Goal: Task Accomplishment & Management: Use online tool/utility

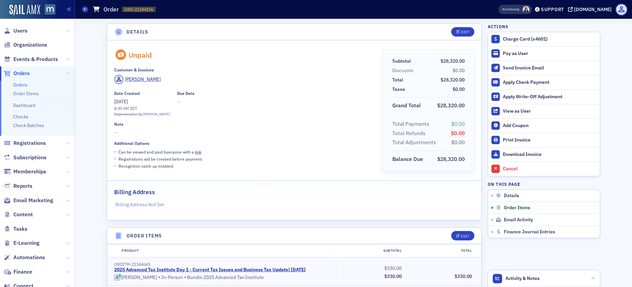
scroll to position [205, 0]
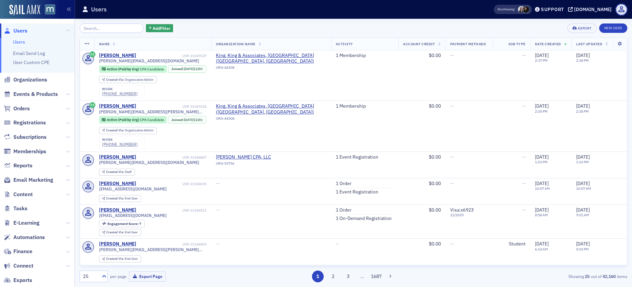
click at [107, 29] on input "search" at bounding box center [112, 27] width 64 height 9
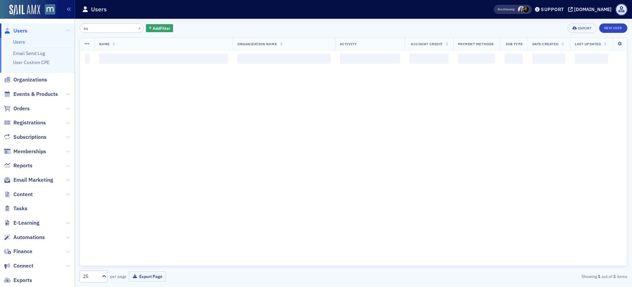
type input "e"
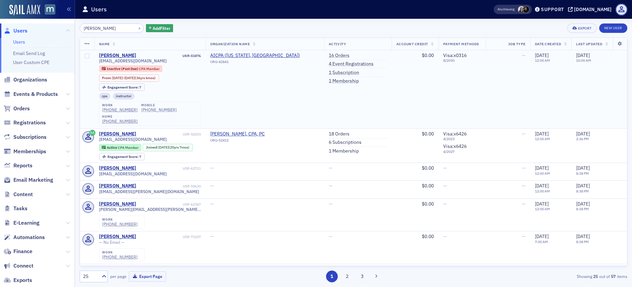
type input "Sherr"
click at [151, 111] on div "(301) 461-9421" at bounding box center [158, 109] width 35 height 5
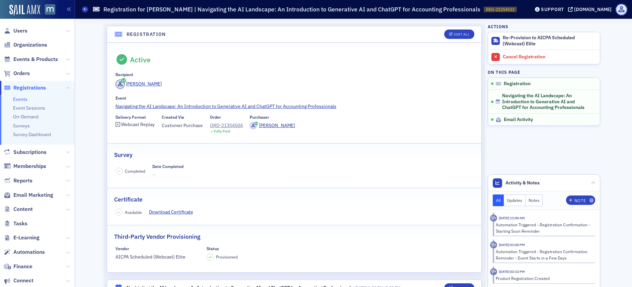
scroll to position [119, 0]
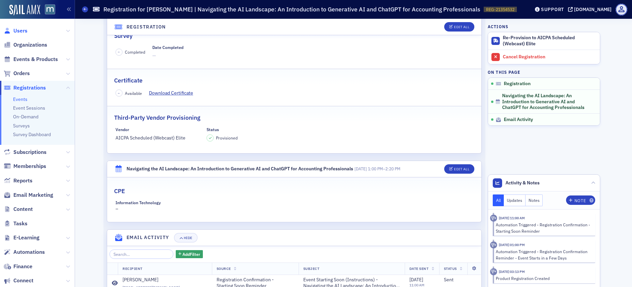
click at [18, 31] on span "Users" at bounding box center [20, 30] width 14 height 7
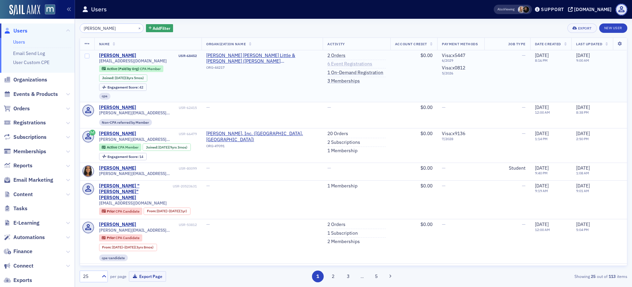
type input "Ashley Bent"
click at [328, 62] on link "6 Event Registrations" at bounding box center [350, 64] width 45 height 6
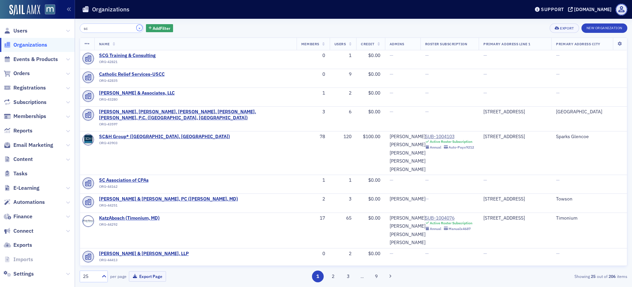
click at [137, 29] on button "×" at bounding box center [140, 28] width 6 height 6
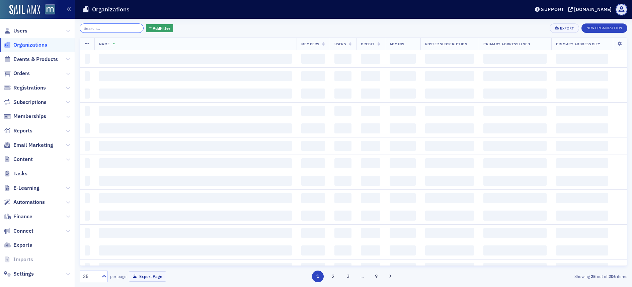
click at [113, 28] on input "search" at bounding box center [112, 27] width 64 height 9
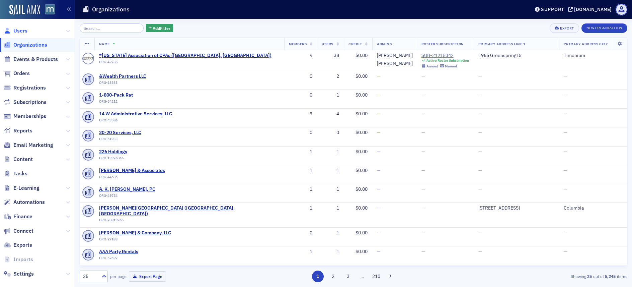
click at [19, 30] on span "Users" at bounding box center [20, 30] width 14 height 7
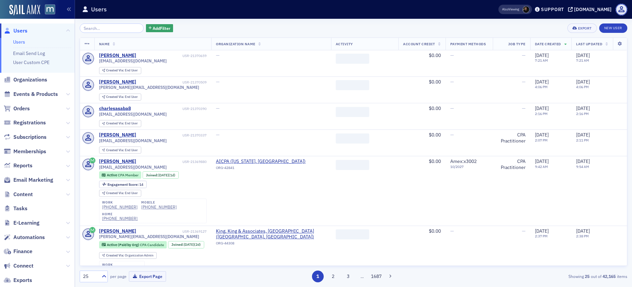
click at [103, 31] on input "search" at bounding box center [112, 27] width 64 height 9
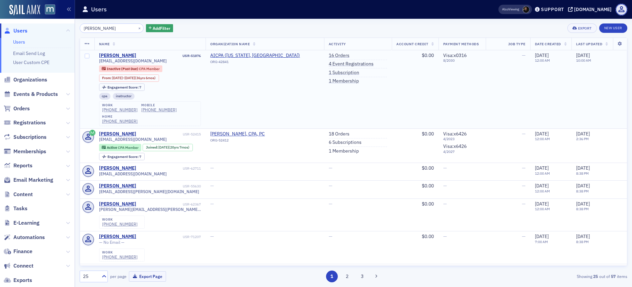
type input "SHERR"
click at [111, 61] on span "esherr2@gmail.com" at bounding box center [133, 60] width 68 height 5
copy div "esherr2@gmail.com"
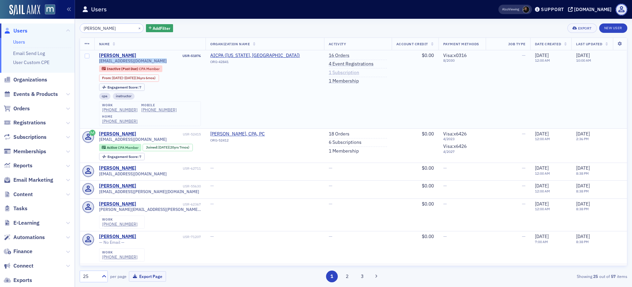
click at [340, 70] on link "1 Subscription" at bounding box center [344, 73] width 30 height 6
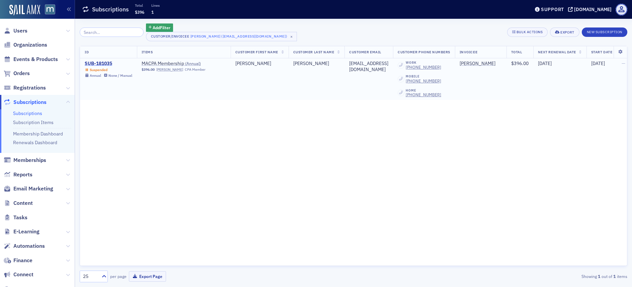
click at [100, 62] on div "SUB-181035" at bounding box center [109, 64] width 48 height 6
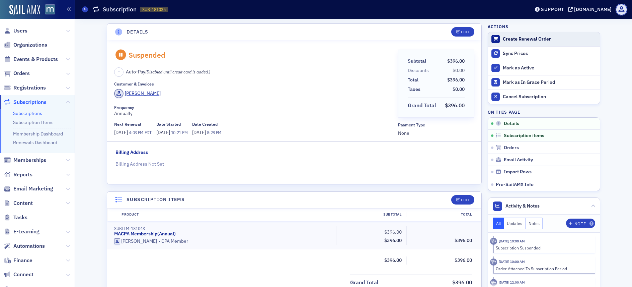
click at [516, 41] on div "Create Renewal Order" at bounding box center [550, 39] width 94 height 6
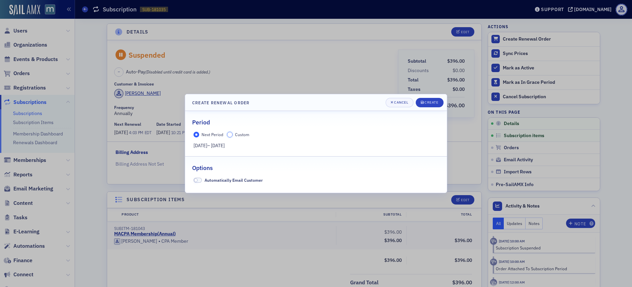
click at [230, 135] on input "Custom" at bounding box center [230, 135] width 6 height 6
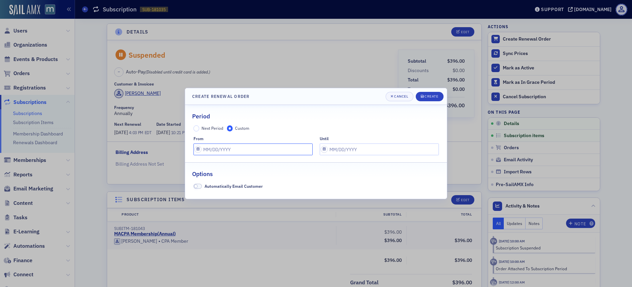
select select "9"
select select "2025"
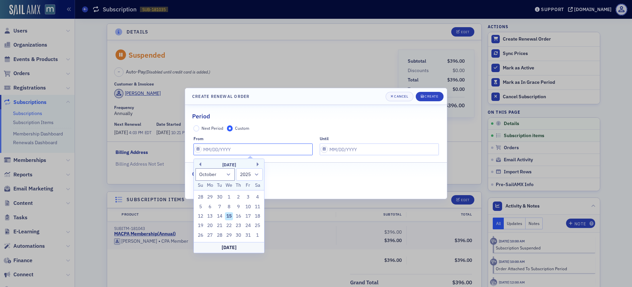
click at [198, 147] on input "text" at bounding box center [253, 149] width 119 height 12
click at [229, 216] on div "15" at bounding box center [229, 216] width 8 height 8
type input "[DATE]"
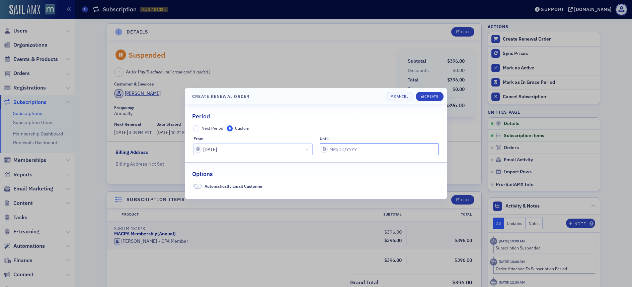
select select "9"
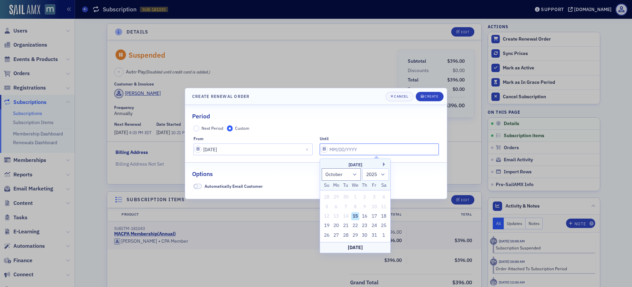
click at [323, 151] on input "text" at bounding box center [379, 149] width 119 height 12
click at [354, 215] on div "15" at bounding box center [355, 216] width 8 height 8
type input "[DATE]"
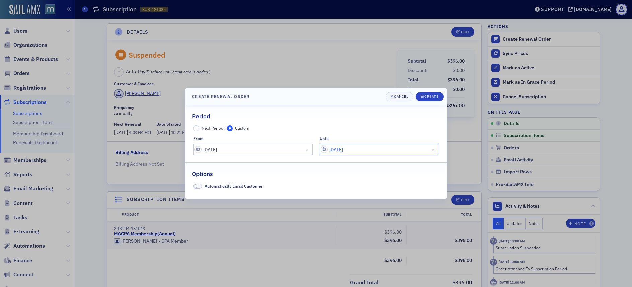
click at [323, 147] on input "[DATE]" at bounding box center [379, 149] width 119 height 12
select select "9"
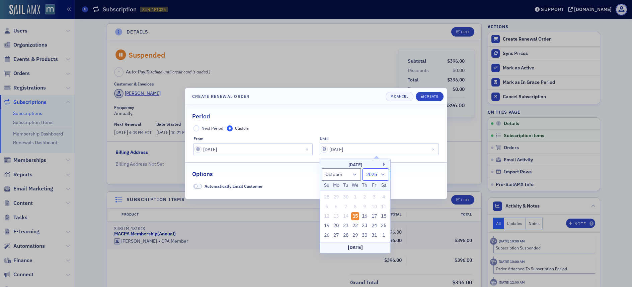
click at [381, 174] on select "2025 2026 2027 2028 2029 2030 2031 2032 2033 2034 2035 2036 2037 2038 2039 2040…" at bounding box center [375, 174] width 27 height 12
select select "2026"
click at [362, 168] on select "2025 2026 2027 2028 2029 2030 2031 2032 2033 2034 2035 2036 2037 2038 2039 2040…" at bounding box center [375, 174] width 27 height 12
click at [427, 172] on div "Options" at bounding box center [316, 170] width 248 height 16
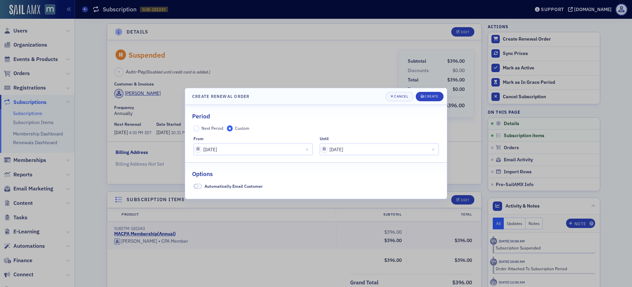
click at [373, 156] on fieldset "Period Next Period Custom from 10/15/2025 until 10/15/2025" at bounding box center [316, 132] width 262 height 55
click at [368, 152] on input "[DATE]" at bounding box center [379, 149] width 119 height 12
select select "9"
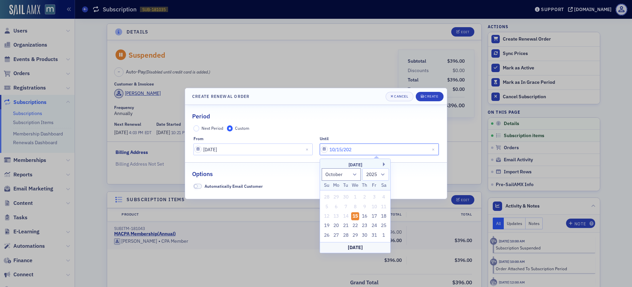
type input "10/15/2026"
select select "2026"
type input "10/15/2026"
click at [285, 164] on div "Options" at bounding box center [316, 170] width 248 height 16
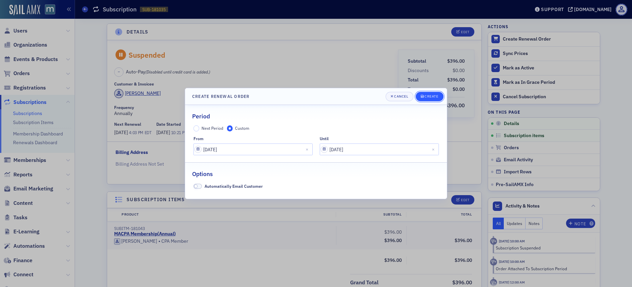
click at [425, 97] on div "Create" at bounding box center [432, 96] width 14 height 4
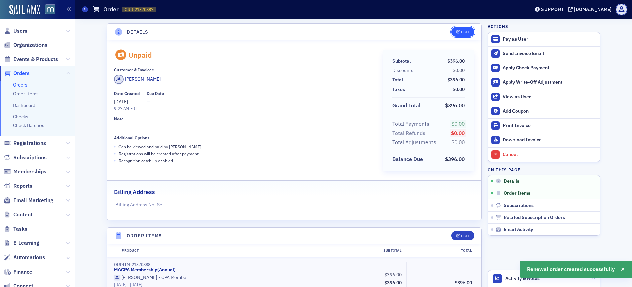
click at [456, 30] on icon "button" at bounding box center [458, 32] width 4 height 4
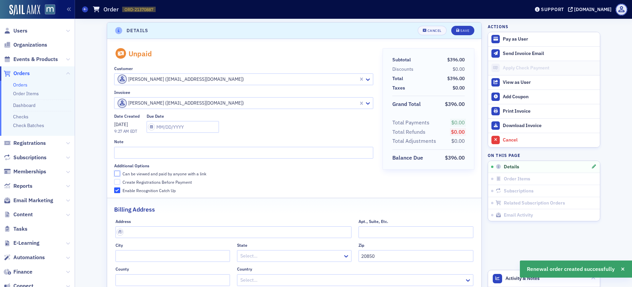
click at [115, 171] on input "Can be viewed and paid by anyone with a link" at bounding box center [117, 173] width 6 height 6
checkbox input "true"
click at [462, 29] on div "Save" at bounding box center [464, 31] width 9 height 4
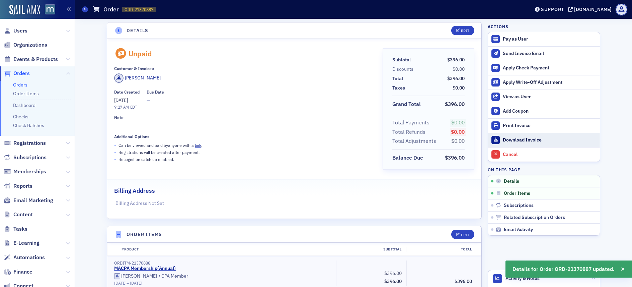
click at [511, 141] on div "Download Invoice" at bounding box center [550, 140] width 94 height 6
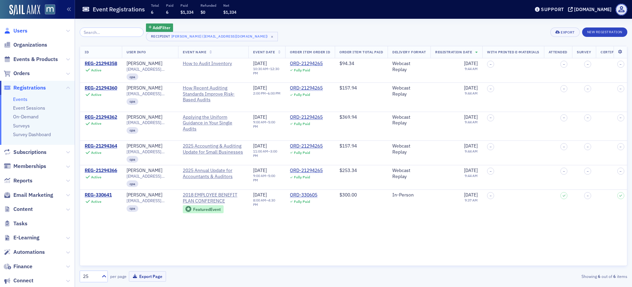
click at [21, 29] on span "Users" at bounding box center [20, 30] width 14 height 7
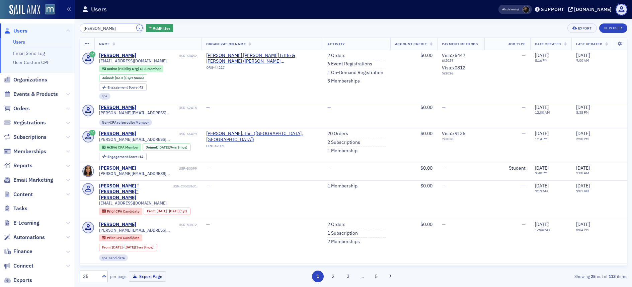
click at [137, 27] on button "×" at bounding box center [140, 28] width 6 height 6
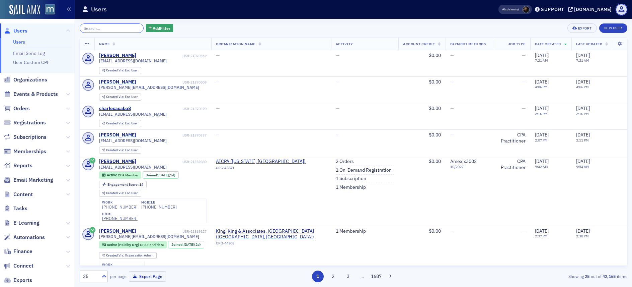
click at [130, 27] on input "search" at bounding box center [112, 27] width 64 height 9
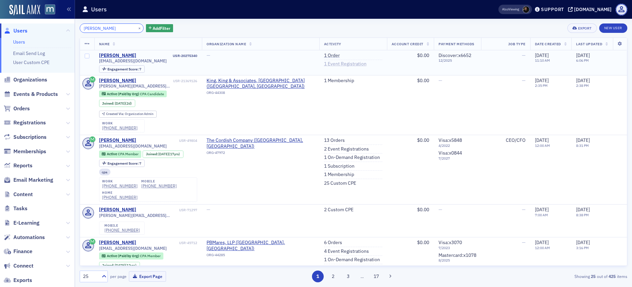
type input "[PERSON_NAME]"
click at [331, 65] on link "1 Event Registration" at bounding box center [345, 64] width 43 height 6
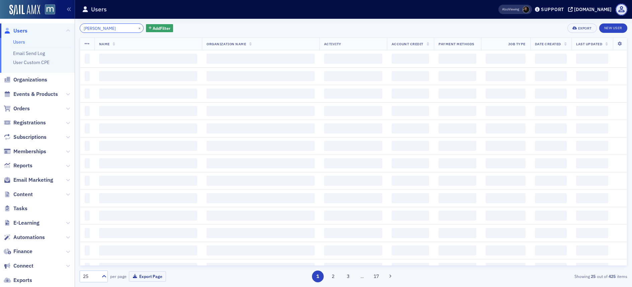
scroll to position [0, 15]
type input "[PERSON_NAME]"
click at [137, 29] on button "×" at bounding box center [140, 28] width 6 height 6
click at [115, 30] on input "search" at bounding box center [112, 27] width 64 height 9
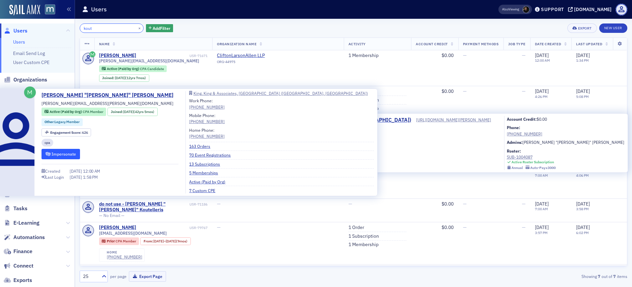
type input "kout"
click at [80, 155] on button "Impersonate" at bounding box center [61, 154] width 39 height 10
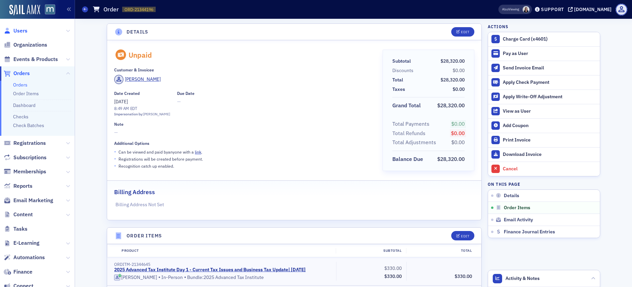
scroll to position [205, 0]
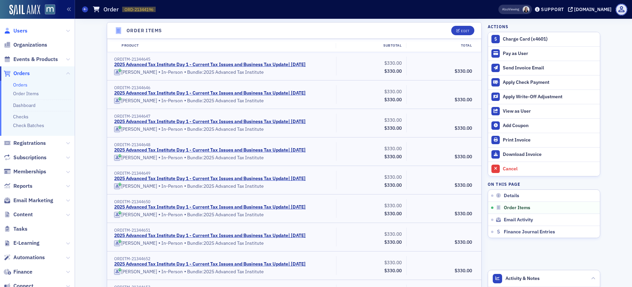
click at [22, 29] on span "Users" at bounding box center [20, 30] width 14 height 7
